Goal: Entertainment & Leisure: Browse casually

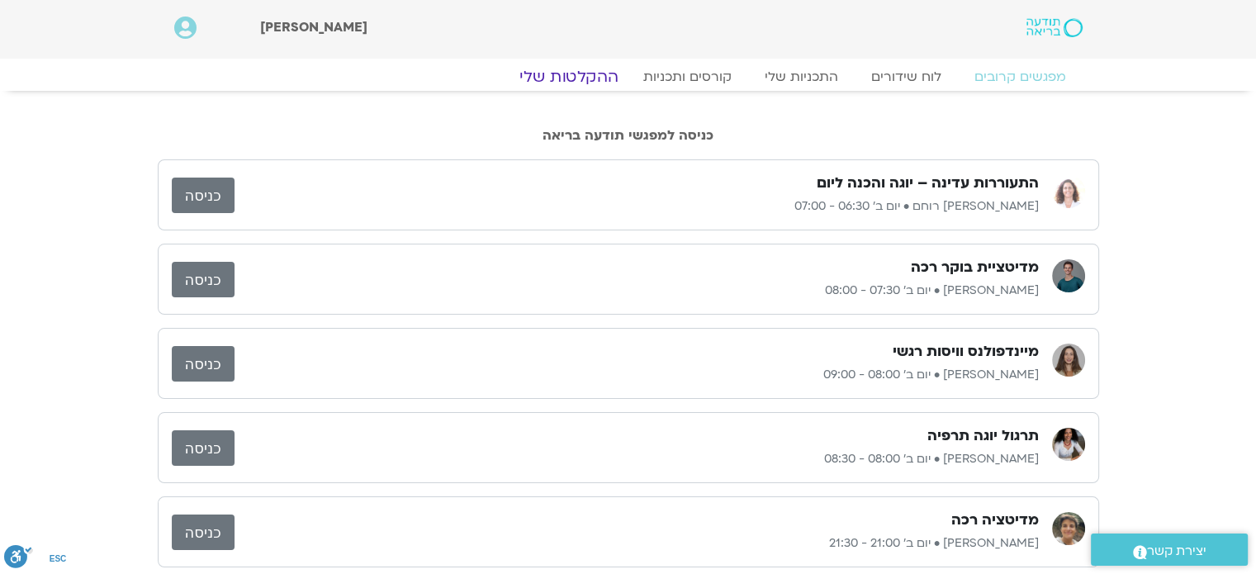
click at [602, 77] on link "ההקלטות שלי" at bounding box center [568, 77] width 139 height 20
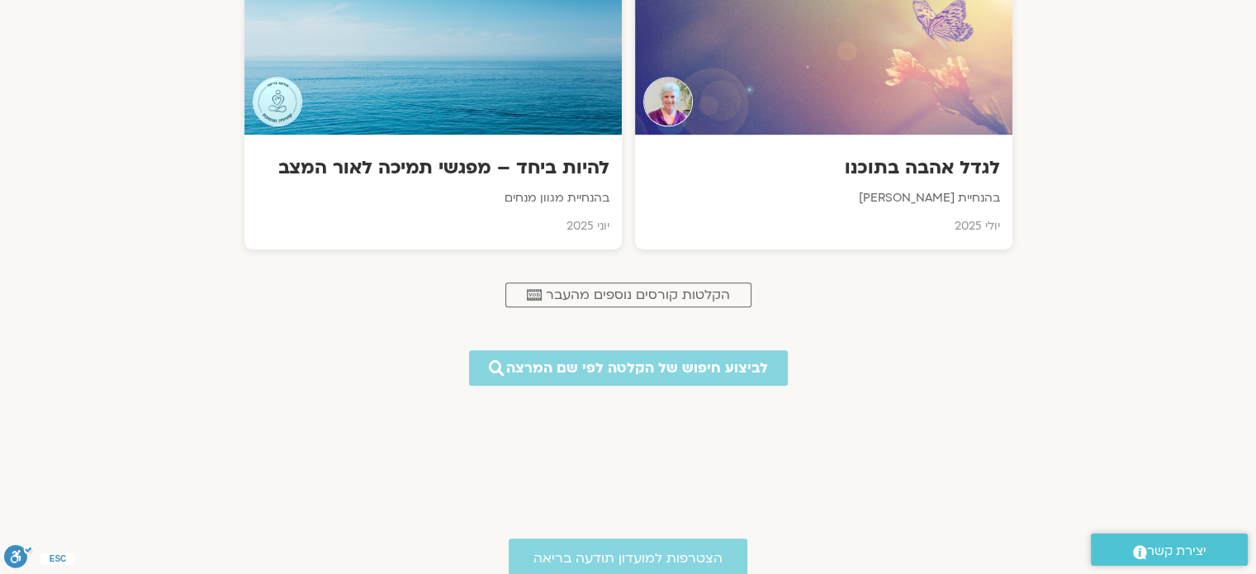
scroll to position [1073, 0]
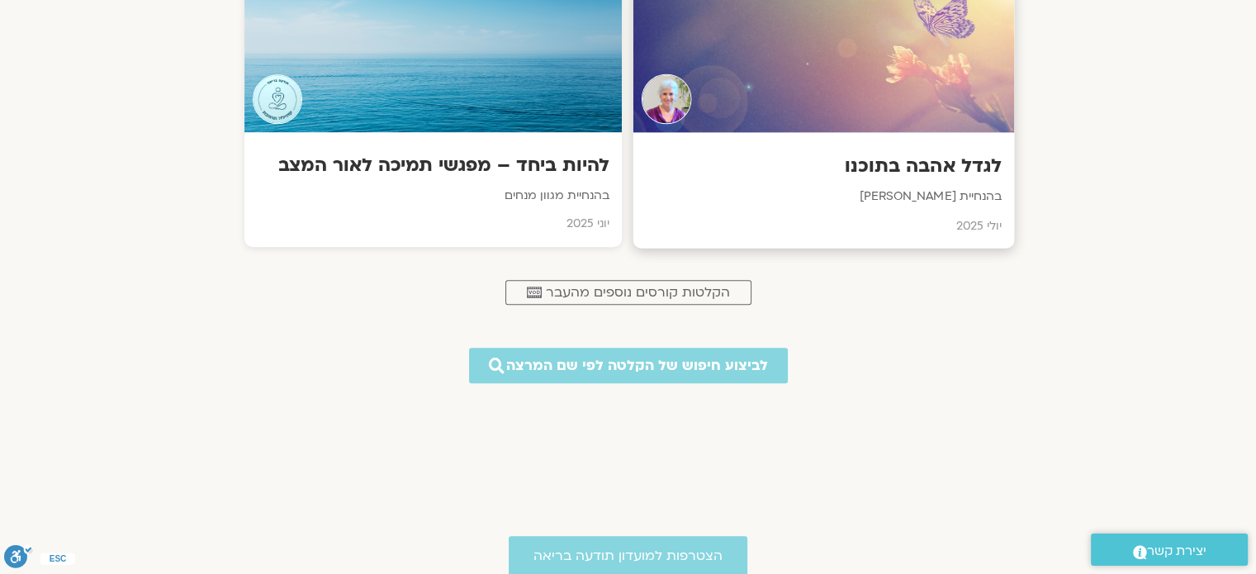
click at [912, 191] on p "בהנחיית [PERSON_NAME]" at bounding box center [823, 197] width 356 height 21
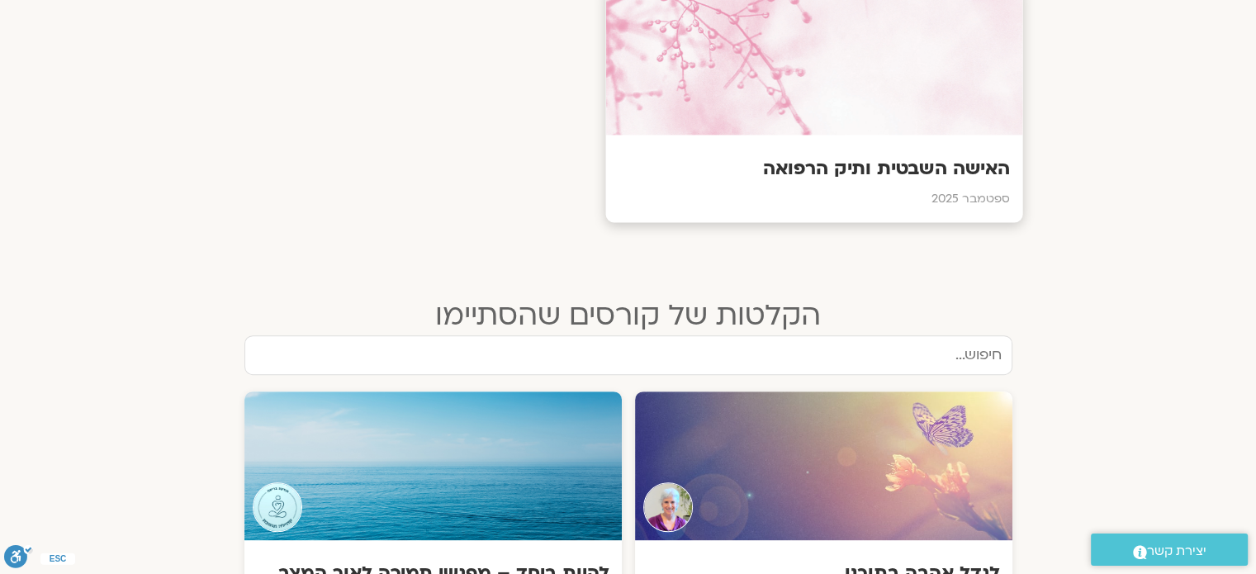
scroll to position [660, 0]
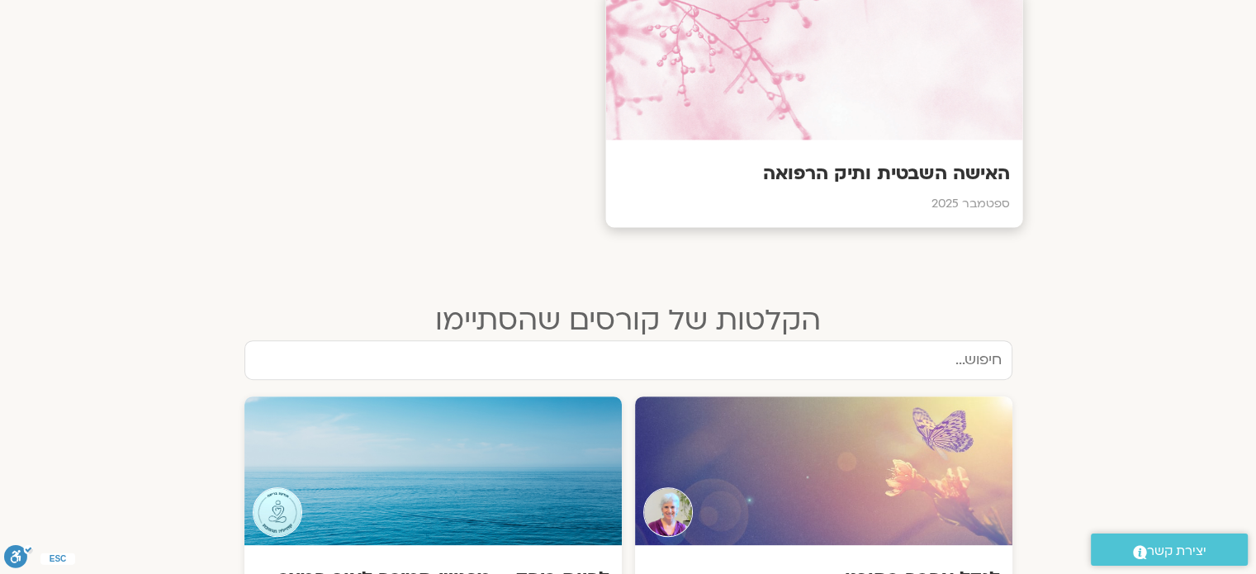
click at [918, 168] on h3 "האישה השבטית ותיק הרפואה" at bounding box center [814, 174] width 392 height 26
